Goal: Transaction & Acquisition: Download file/media

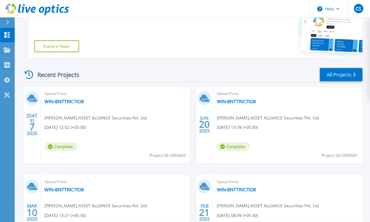
scroll to position [46, 0]
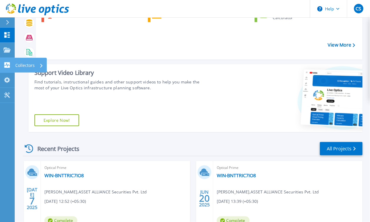
click at [8, 64] on icon at bounding box center [7, 65] width 7 height 6
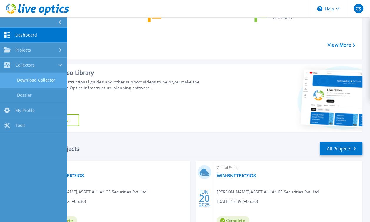
click at [29, 78] on link "Download Collector" at bounding box center [33, 80] width 67 height 15
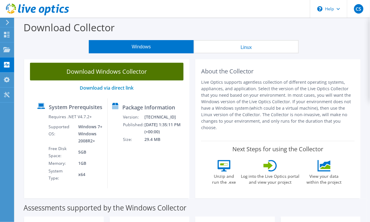
click at [127, 72] on link "Download Windows Collector" at bounding box center [107, 72] width 154 height 18
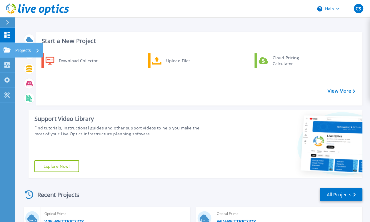
click at [6, 50] on icon at bounding box center [7, 49] width 7 height 5
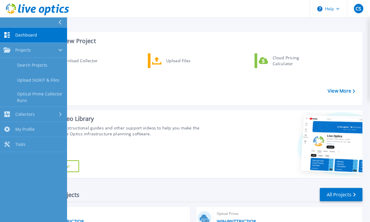
click at [19, 31] on link "Dashboard Dashboard" at bounding box center [33, 35] width 67 height 15
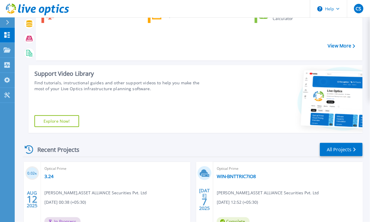
scroll to position [47, 0]
